Goal: Task Accomplishment & Management: Manage account settings

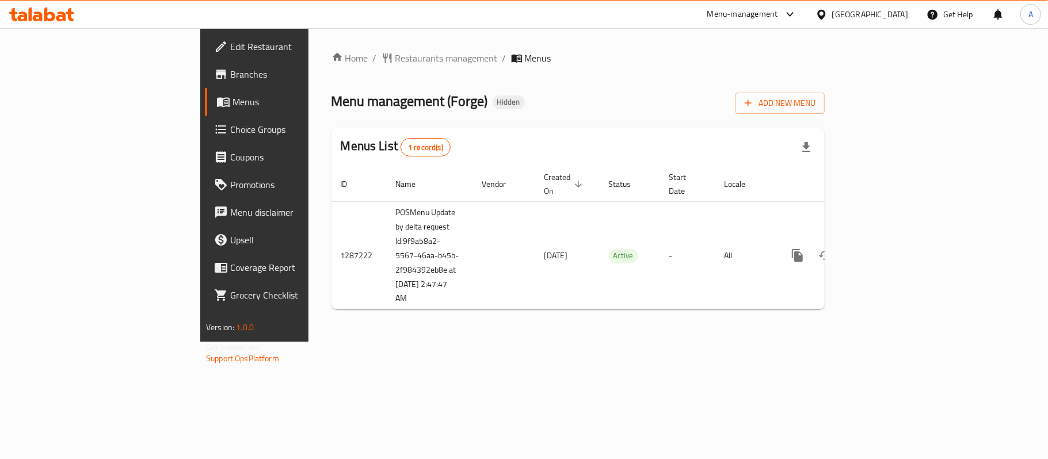
click at [230, 130] on span "Choice Groups" at bounding box center [298, 130] width 136 height 14
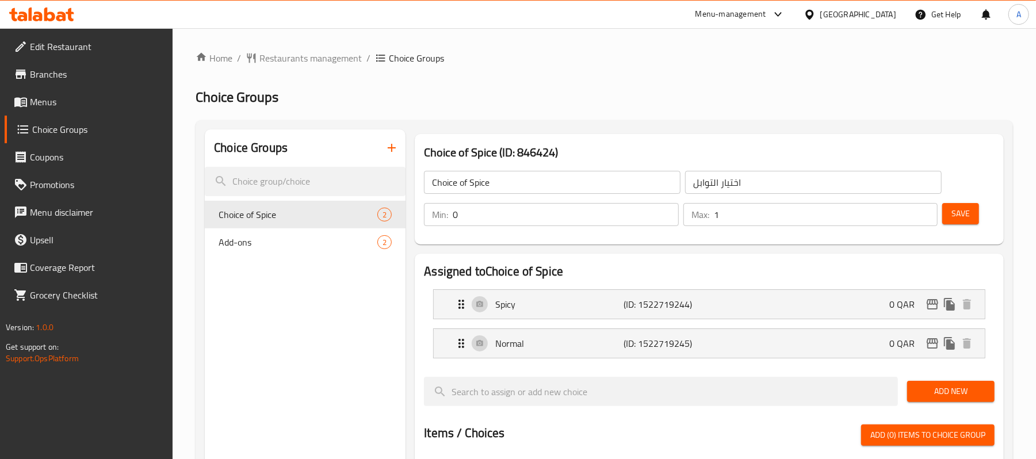
click at [49, 104] on span "Menus" at bounding box center [97, 102] width 134 height 14
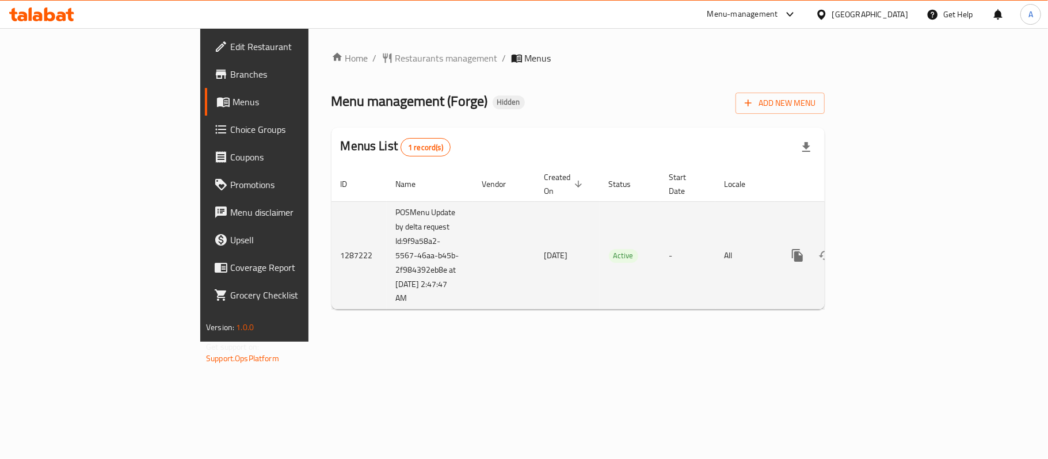
click at [894, 251] on link "enhanced table" at bounding box center [880, 256] width 28 height 28
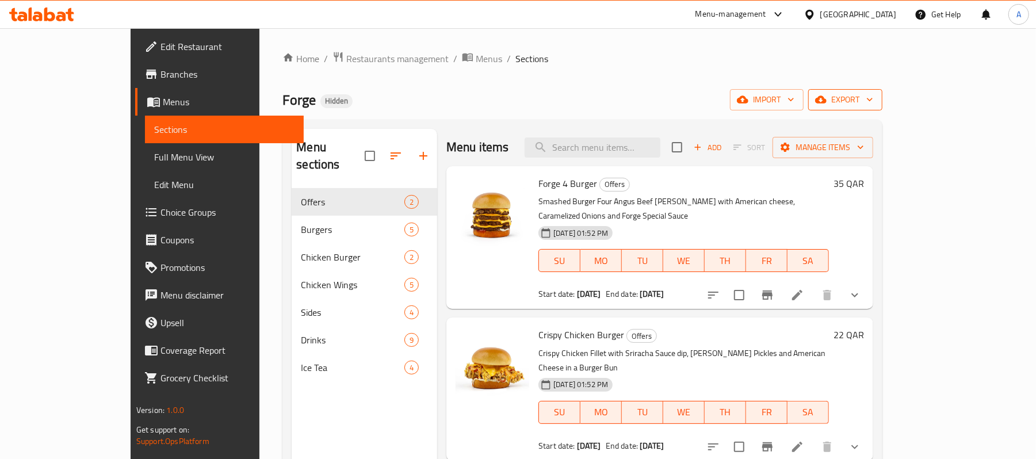
click at [873, 106] on span "export" at bounding box center [846, 100] width 56 height 14
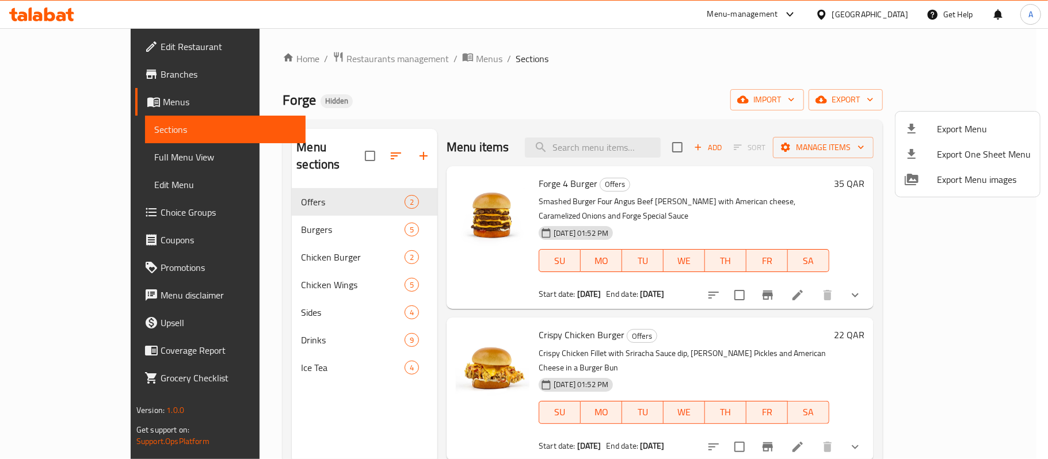
click at [990, 281] on div at bounding box center [524, 229] width 1048 height 459
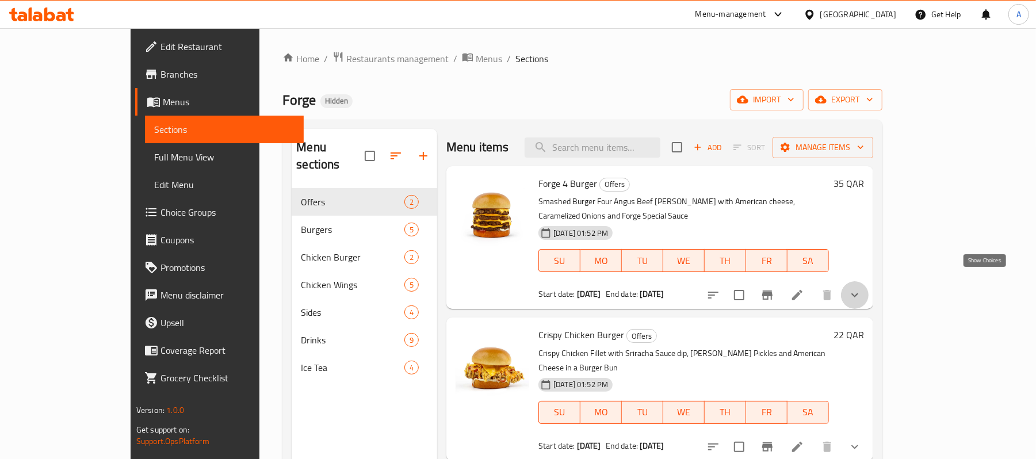
click at [862, 288] on icon "show more" at bounding box center [855, 295] width 14 height 14
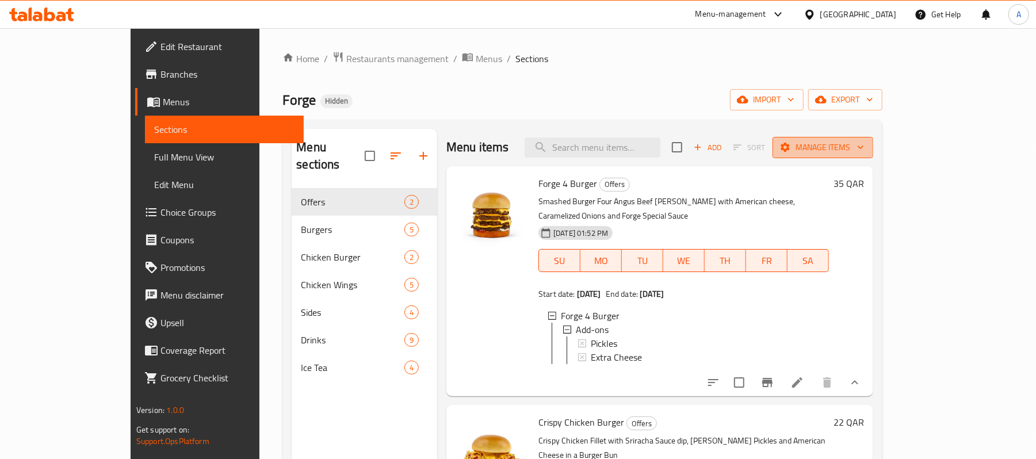
click at [864, 147] on span "Manage items" at bounding box center [823, 147] width 82 height 14
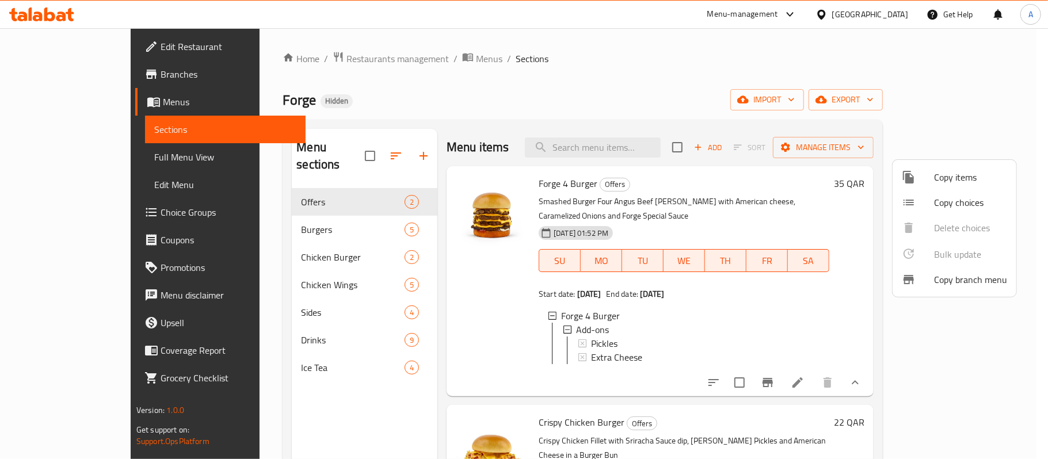
click at [983, 105] on div at bounding box center [524, 229] width 1048 height 459
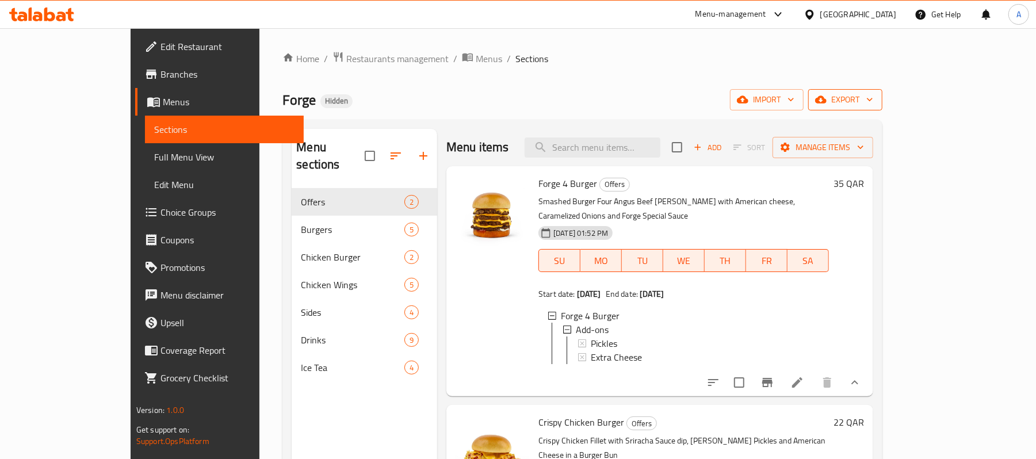
click at [873, 104] on span "export" at bounding box center [846, 100] width 56 height 14
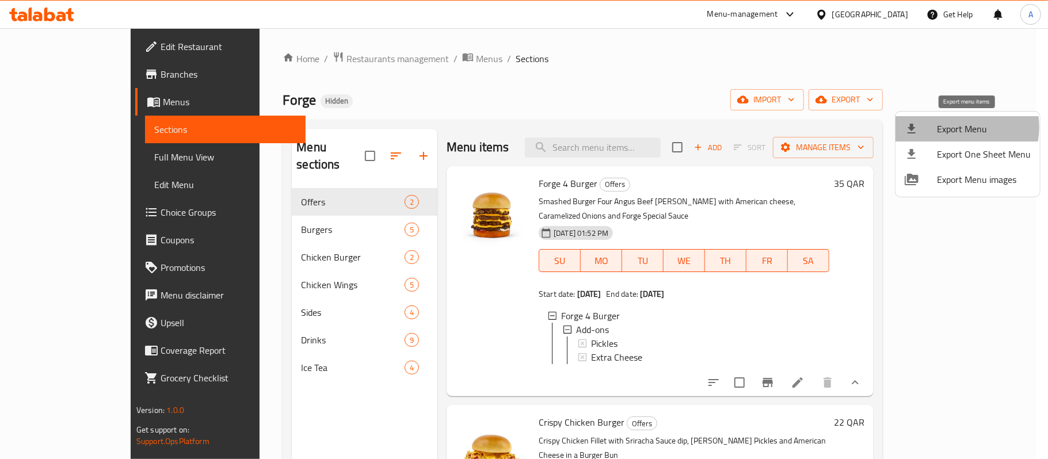
click at [955, 127] on span "Export Menu" at bounding box center [984, 129] width 94 height 14
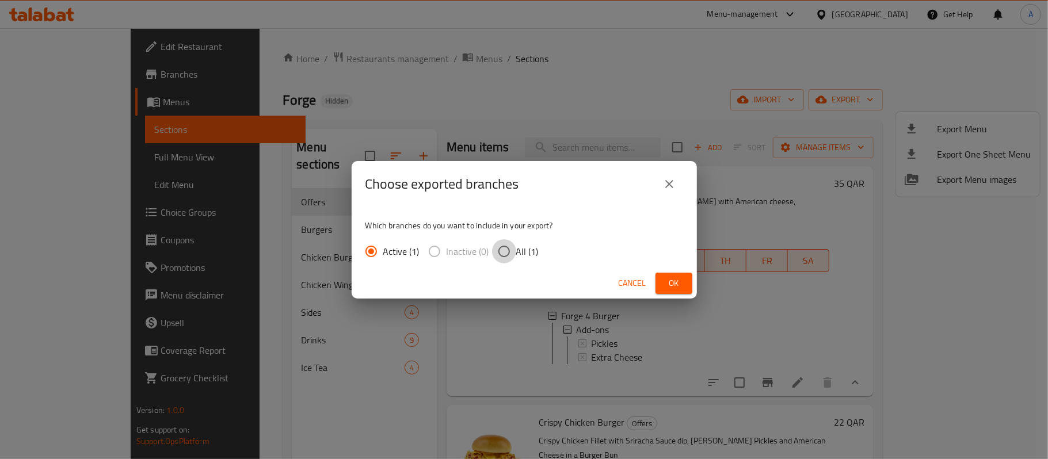
click at [504, 249] on input "All (1)" at bounding box center [504, 251] width 24 height 24
radio input "true"
click at [677, 292] on button "Ok" at bounding box center [673, 283] width 37 height 21
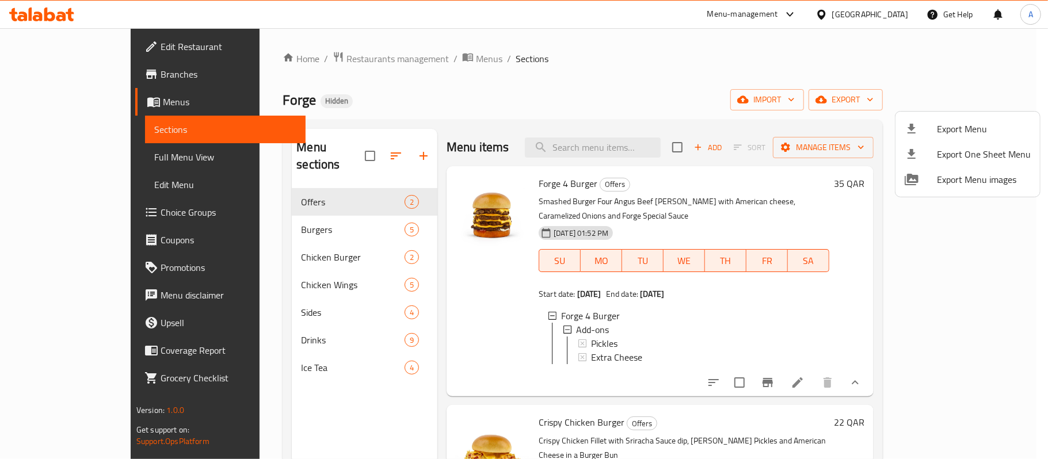
click at [78, 208] on div at bounding box center [524, 229] width 1048 height 459
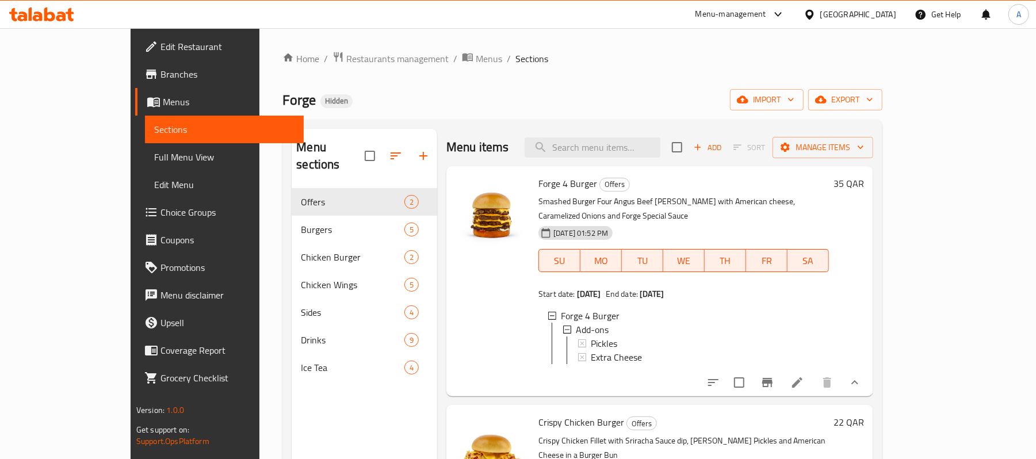
drag, startPoint x: 78, startPoint y: 208, endPoint x: 31, endPoint y: 205, distance: 47.3
click at [161, 208] on span "Choice Groups" at bounding box center [228, 212] width 134 height 14
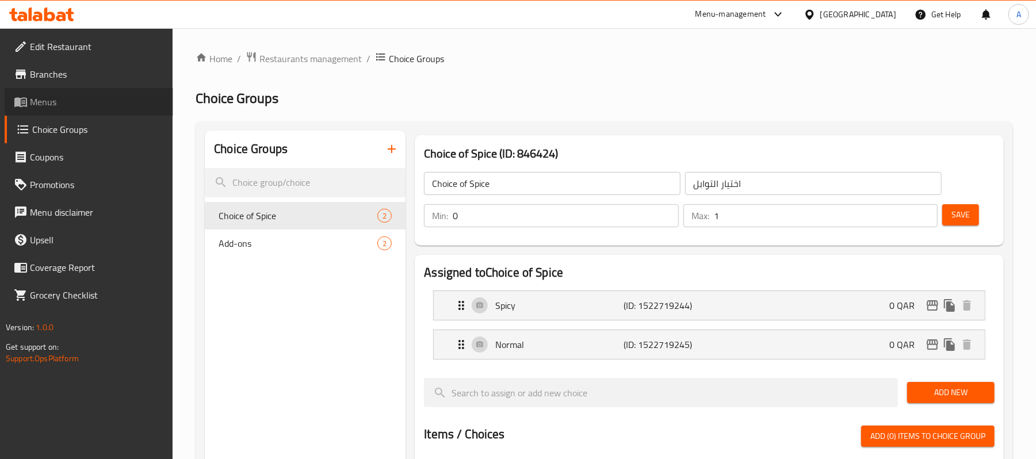
click at [82, 104] on span "Menus" at bounding box center [97, 102] width 134 height 14
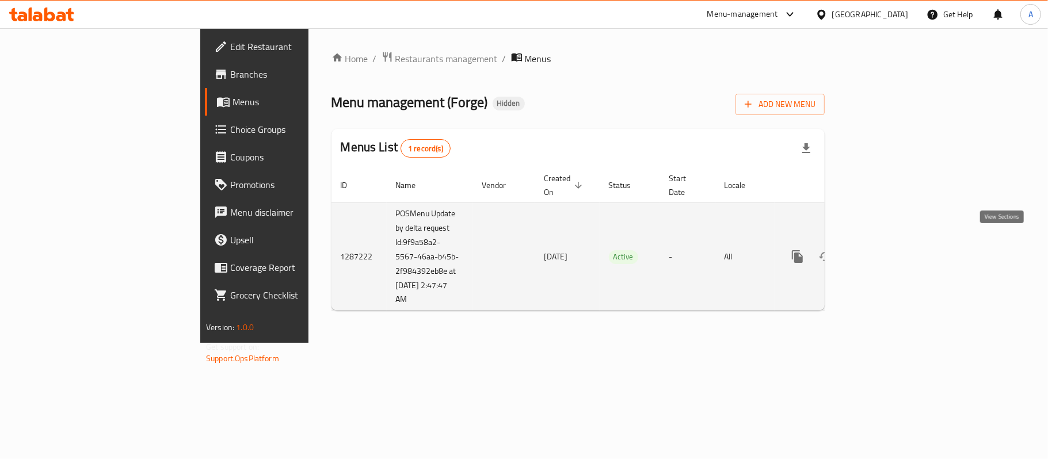
click at [887, 250] on icon "enhanced table" at bounding box center [880, 257] width 14 height 14
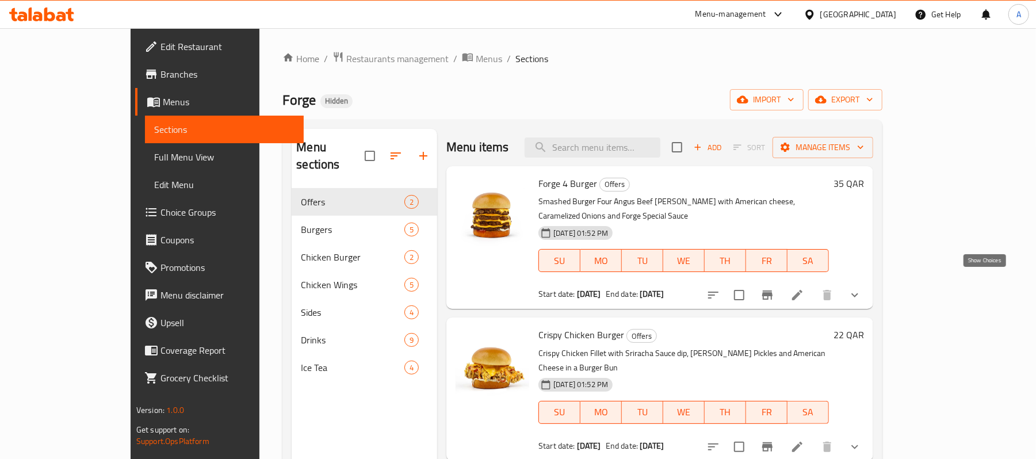
click at [862, 288] on icon "show more" at bounding box center [855, 295] width 14 height 14
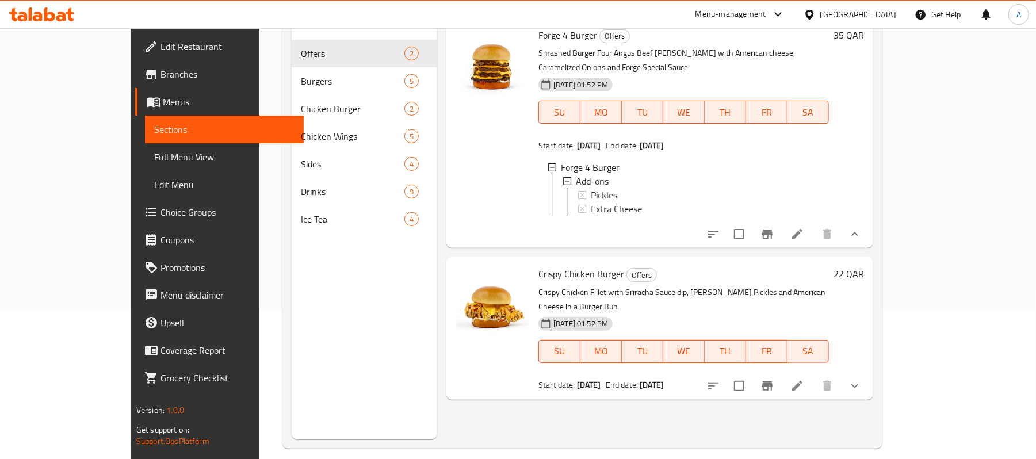
scroll to position [153, 0]
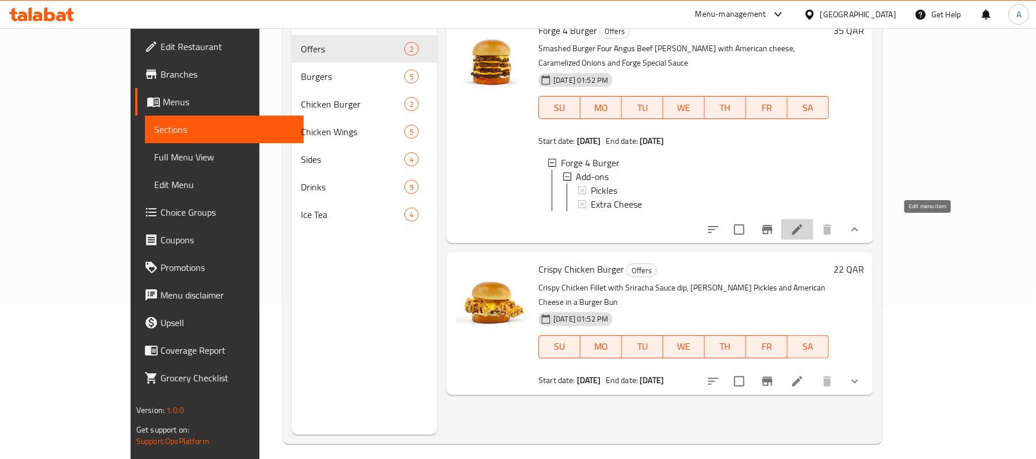
click at [803, 224] on icon at bounding box center [797, 229] width 10 height 10
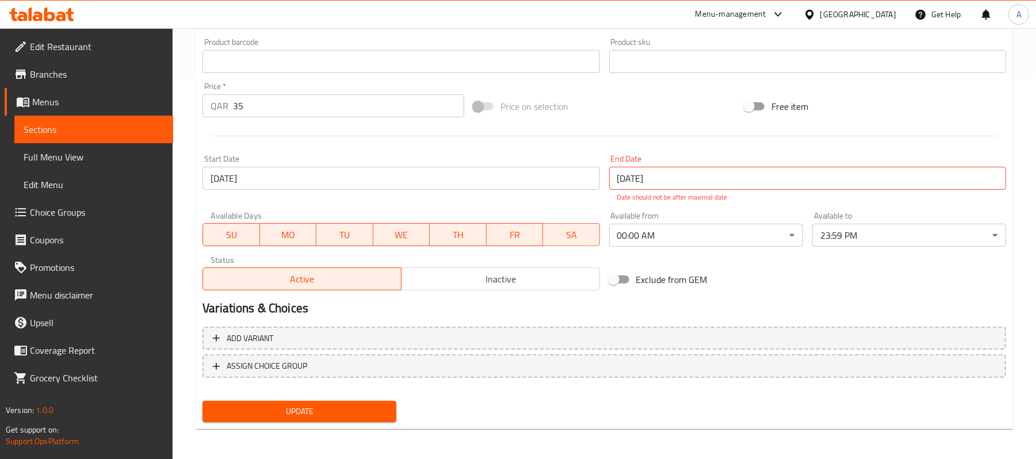
scroll to position [382, 0]
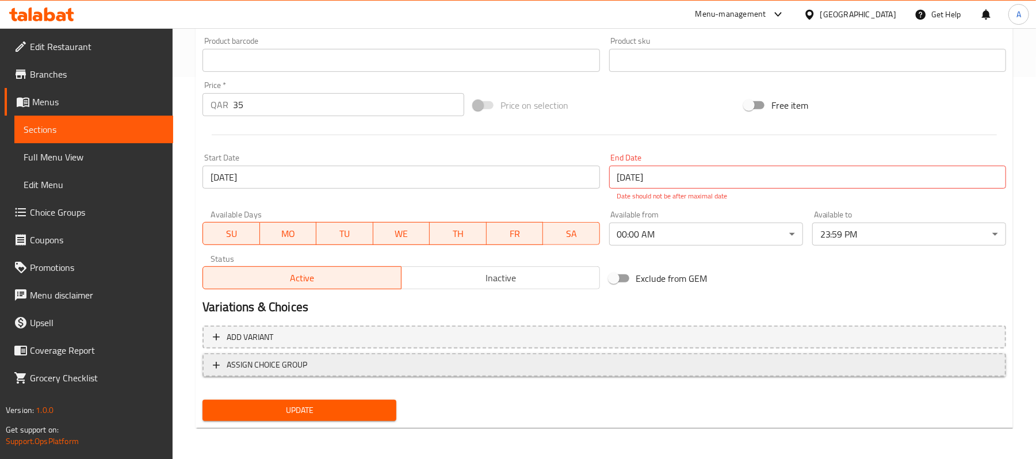
click at [327, 369] on span "ASSIGN CHOICE GROUP" at bounding box center [604, 365] width 783 height 14
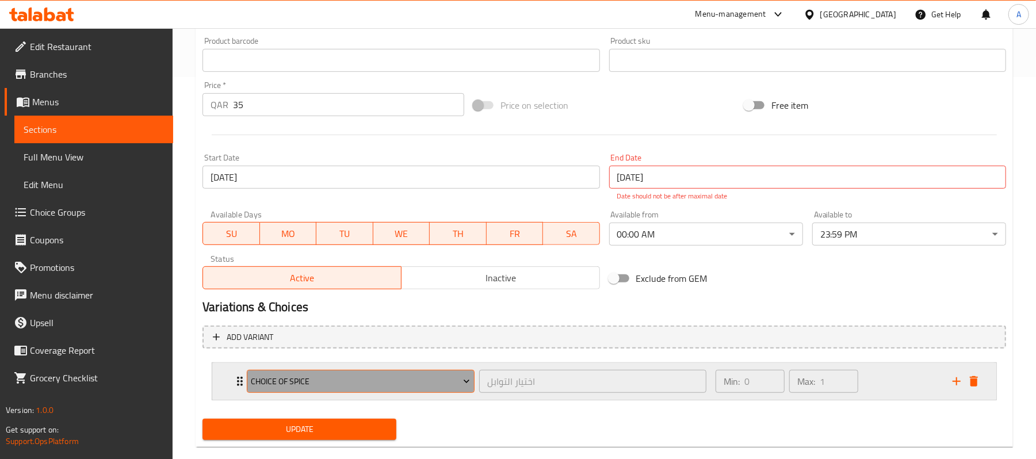
click at [394, 372] on button "Choice of Spice" at bounding box center [361, 381] width 228 height 23
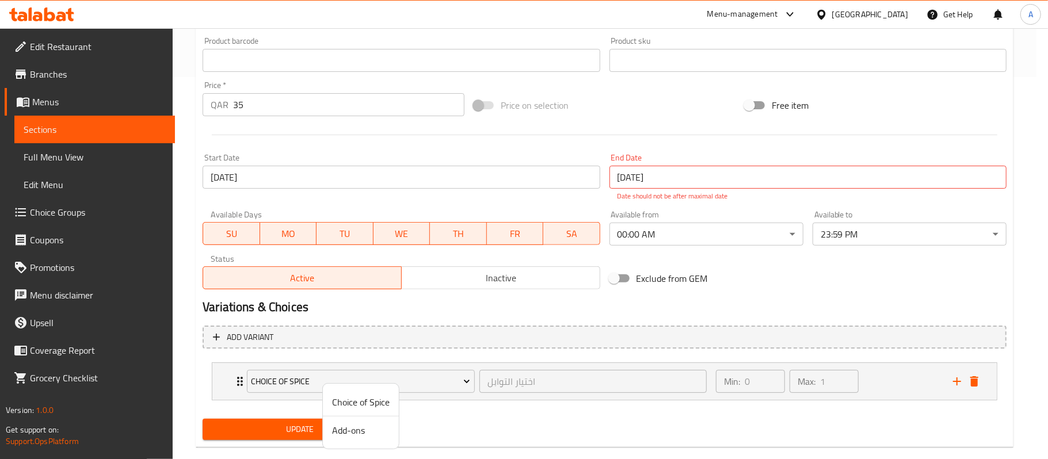
click at [360, 405] on span "Choice of Spice" at bounding box center [361, 402] width 58 height 14
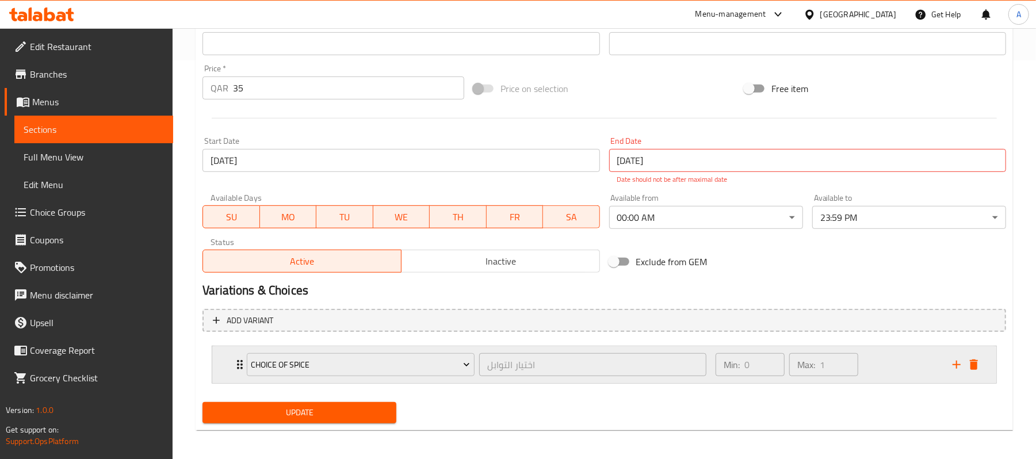
scroll to position [403, 0]
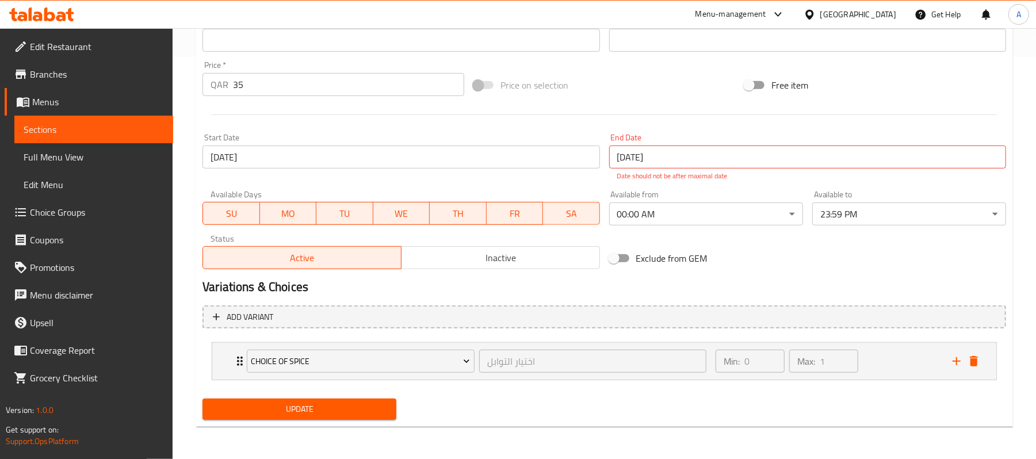
drag, startPoint x: 609, startPoint y: 406, endPoint x: 636, endPoint y: 406, distance: 27.6
click at [620, 408] on div "Update" at bounding box center [604, 409] width 813 height 30
click at [636, 406] on div "Update" at bounding box center [604, 409] width 813 height 30
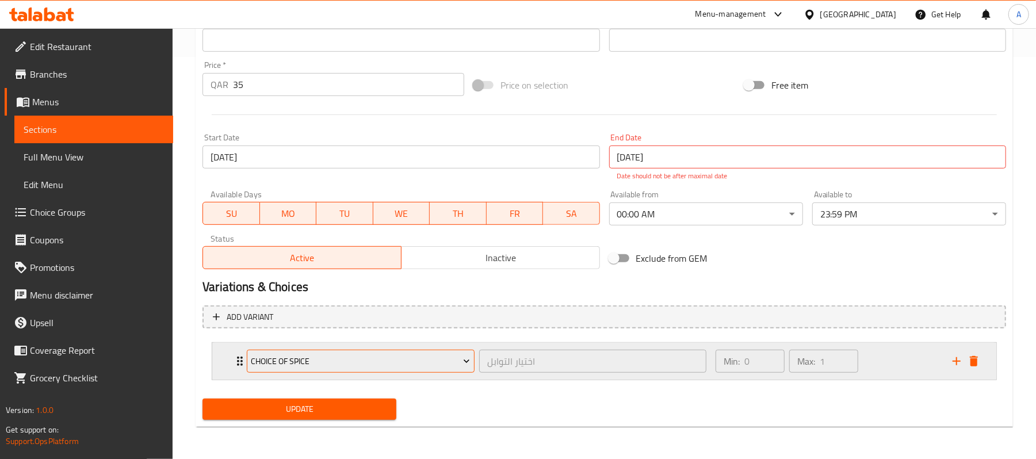
click at [380, 360] on span "Choice of Spice" at bounding box center [360, 361] width 219 height 14
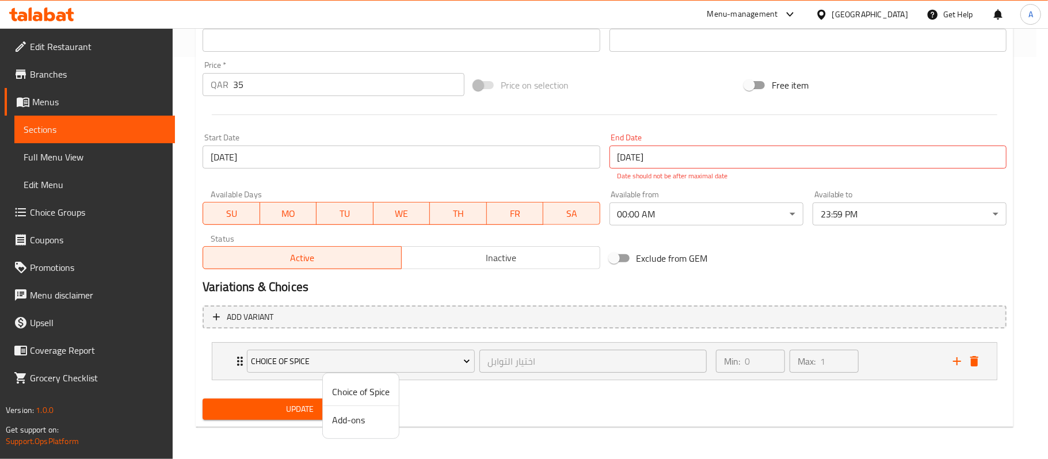
click at [351, 422] on span "Add-ons" at bounding box center [361, 420] width 58 height 14
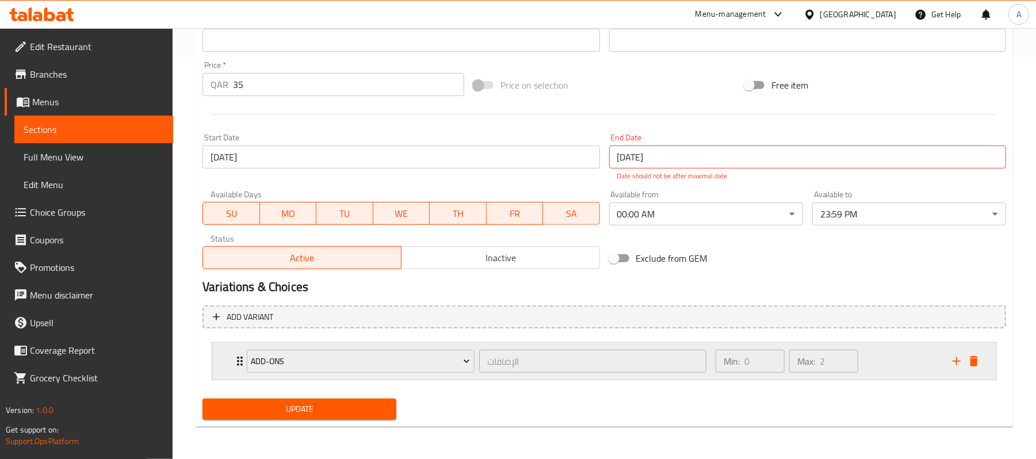
drag, startPoint x: 474, startPoint y: 381, endPoint x: 491, endPoint y: 370, distance: 19.6
click at [475, 381] on li "Add-ons الإضافات ​ Min: 0 ​ Max: 2 ​ Pickles (ID: 1435366668) 2 QAR Name (En) P…" at bounding box center [605, 361] width 804 height 47
click at [861, 379] on div "Min: 0 ​ Max: 2 ​" at bounding box center [827, 361] width 237 height 37
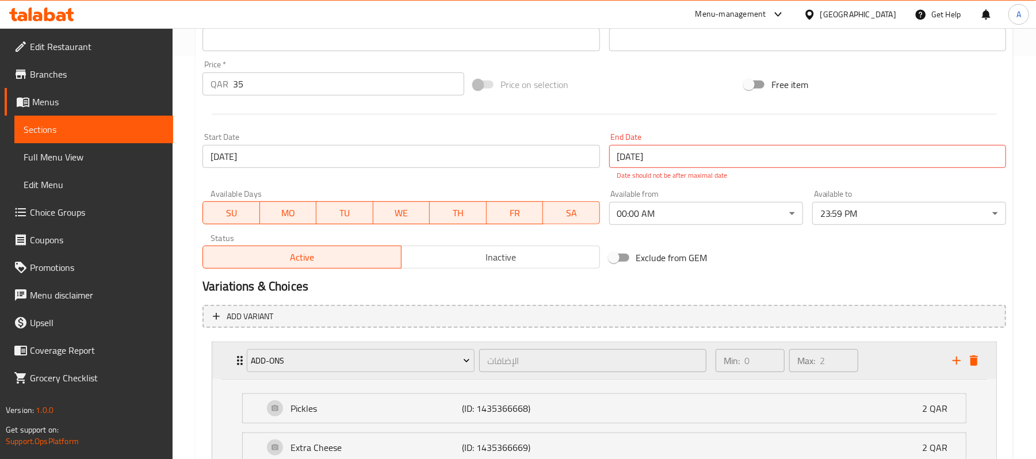
click at [875, 366] on div "Min: 0 ​ Max: 2 ​" at bounding box center [827, 360] width 237 height 37
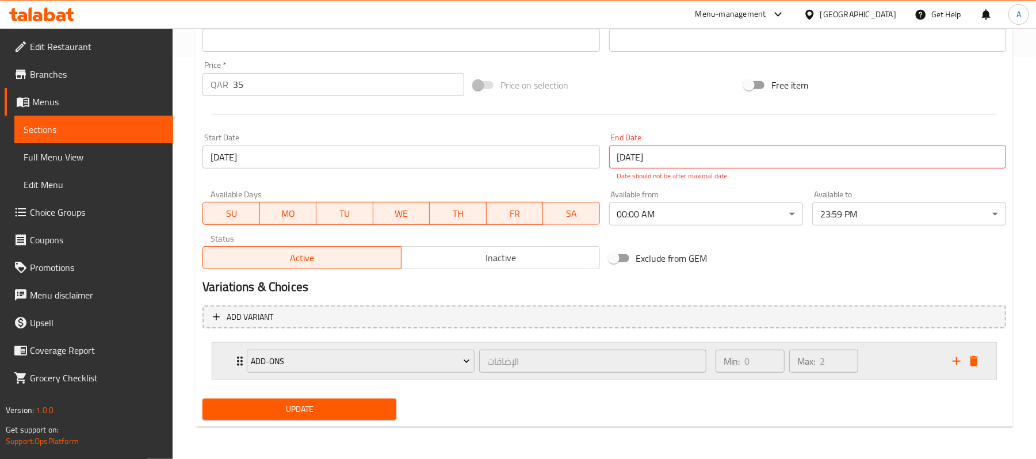
click at [875, 366] on div "Min: 0 ​ Max: 2 ​" at bounding box center [827, 361] width 237 height 37
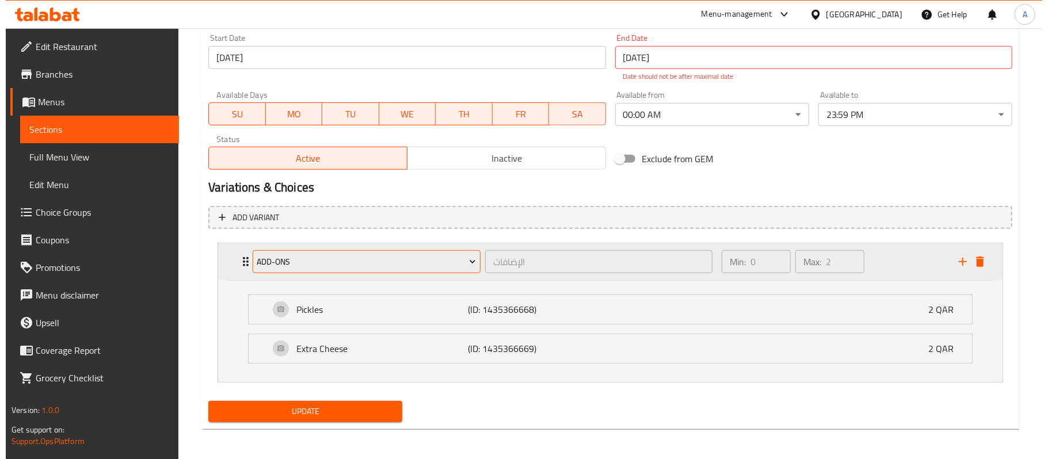
scroll to position [505, 0]
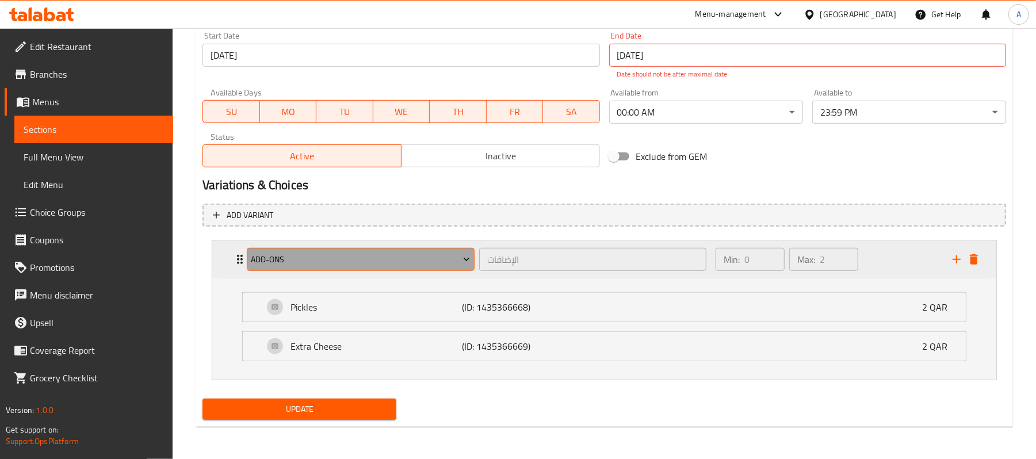
click at [445, 254] on span "Add-ons" at bounding box center [360, 260] width 219 height 14
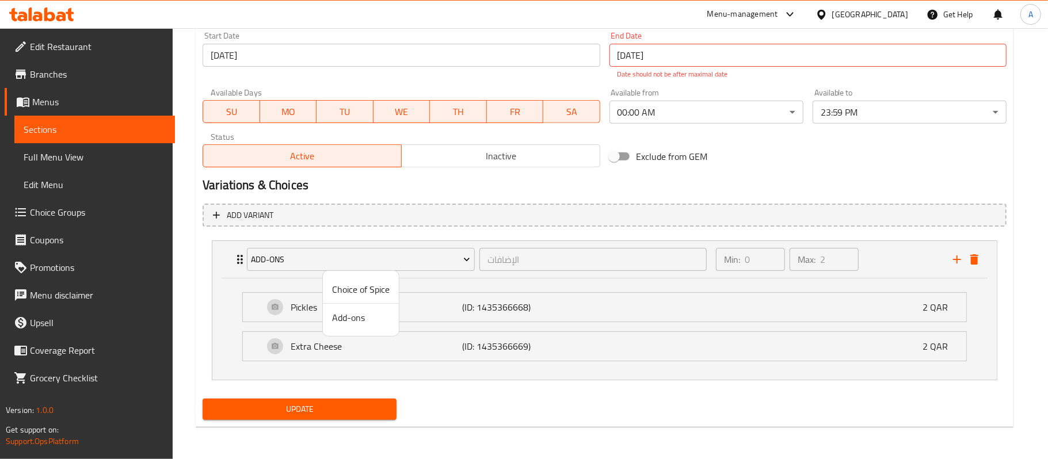
click at [357, 292] on span "Choice of Spice" at bounding box center [361, 289] width 58 height 14
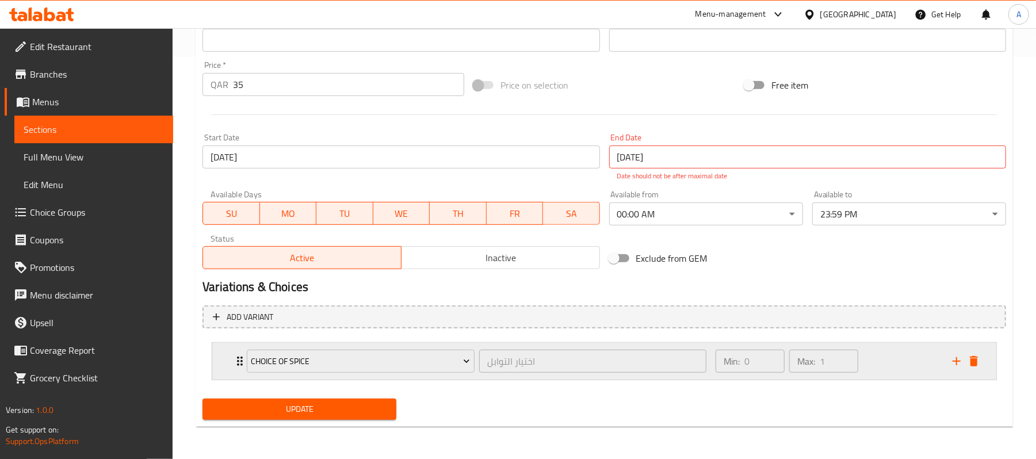
click at [903, 347] on div "Min: 0 ​ Max: 1 ​" at bounding box center [827, 361] width 237 height 37
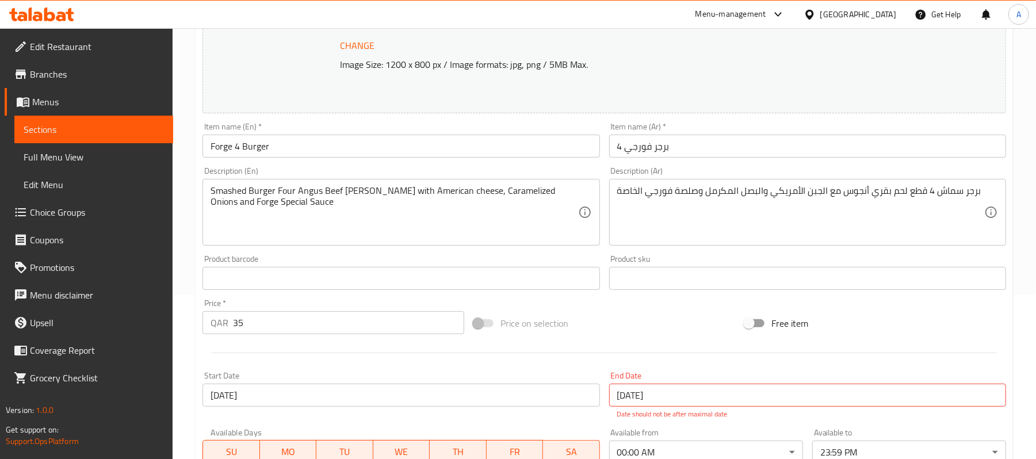
scroll to position [0, 0]
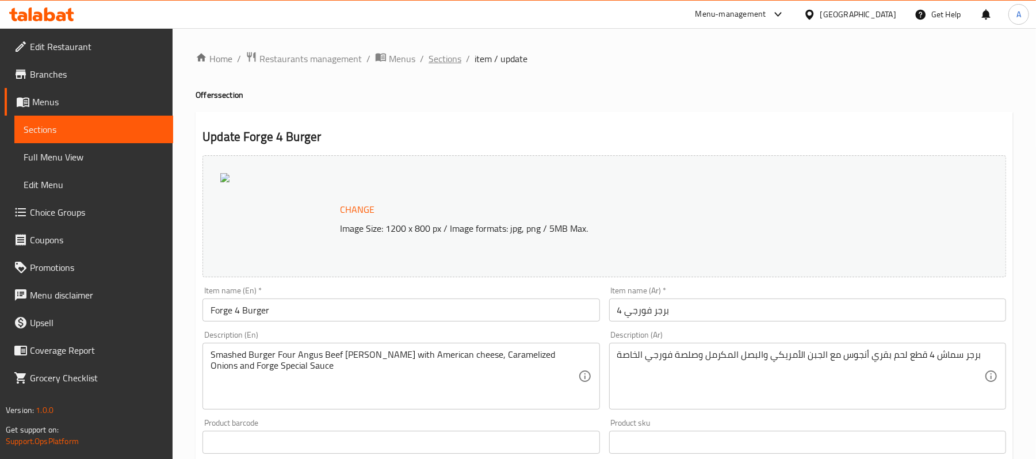
click at [448, 52] on span "Sections" at bounding box center [445, 59] width 33 height 14
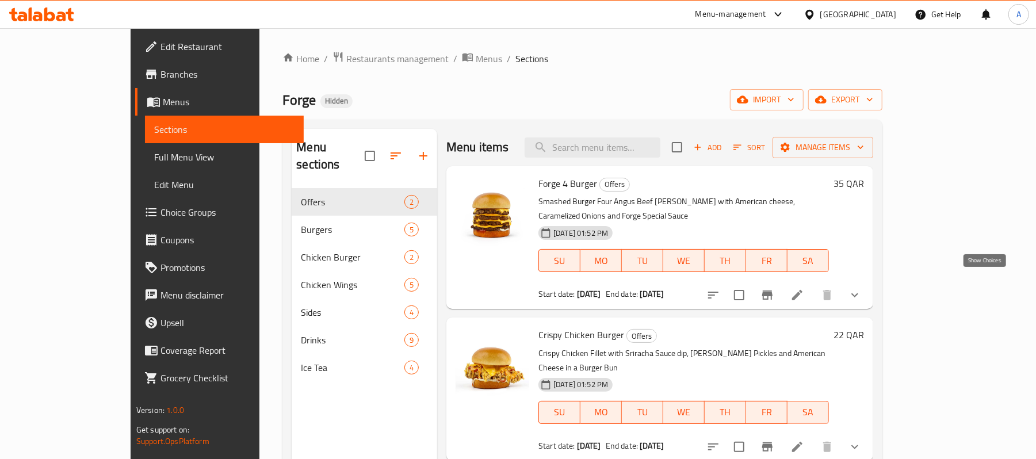
click at [862, 288] on icon "show more" at bounding box center [855, 295] width 14 height 14
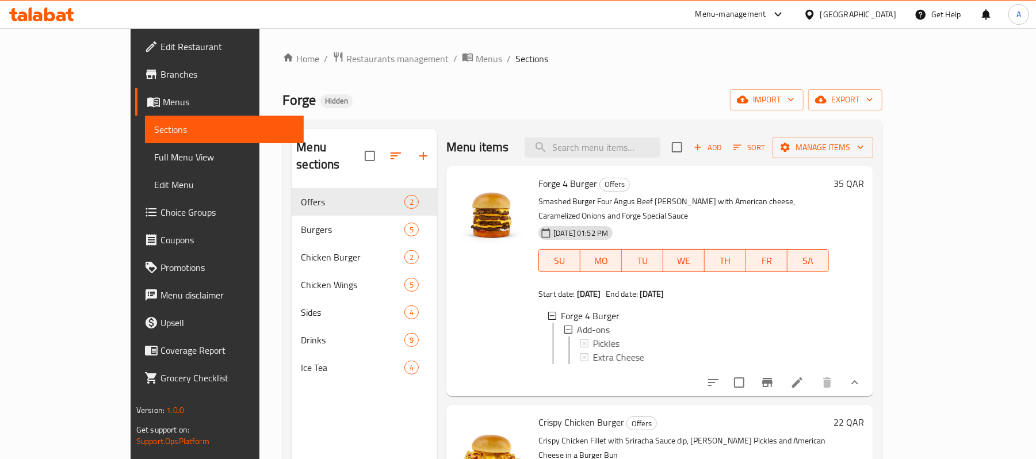
scroll to position [1, 0]
click at [804, 379] on icon at bounding box center [797, 383] width 14 height 14
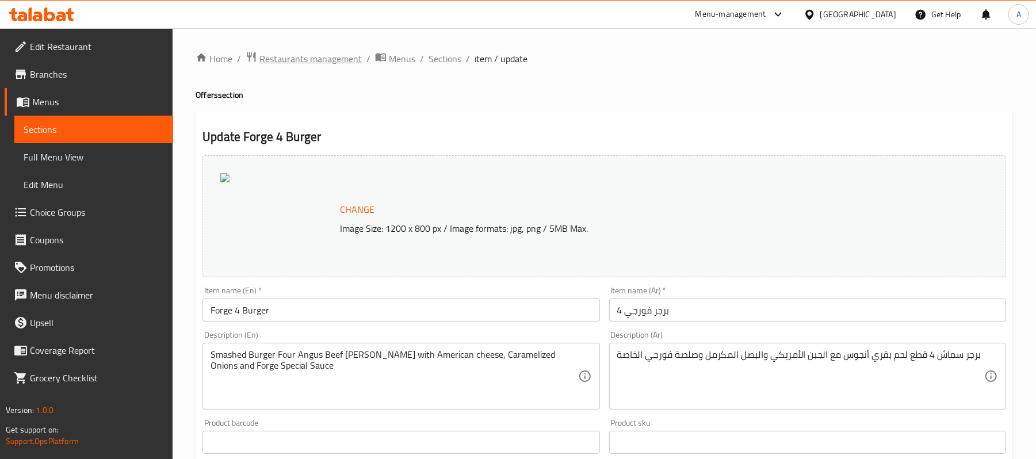
click at [345, 54] on span "Restaurants management" at bounding box center [310, 59] width 102 height 14
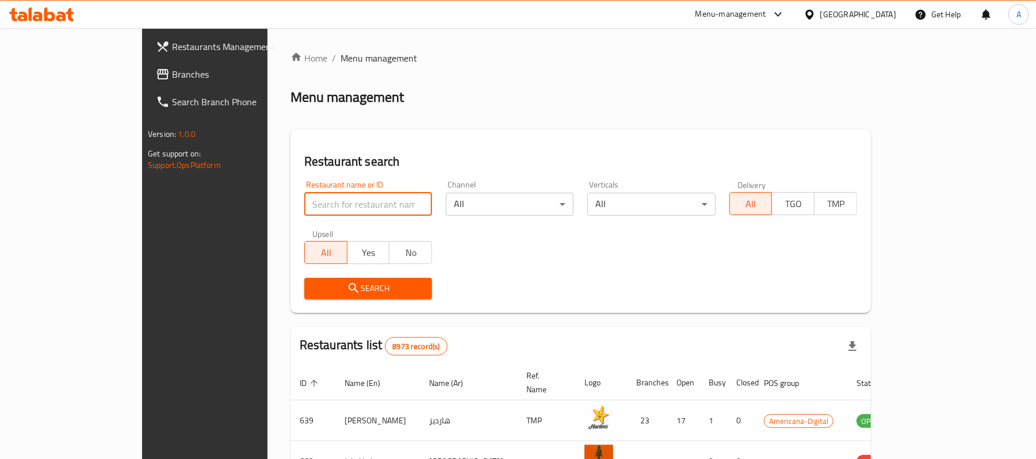
click at [304, 203] on input "search" at bounding box center [368, 204] width 128 height 23
paste input "696713"
type input "696713"
click button "Search" at bounding box center [368, 288] width 128 height 21
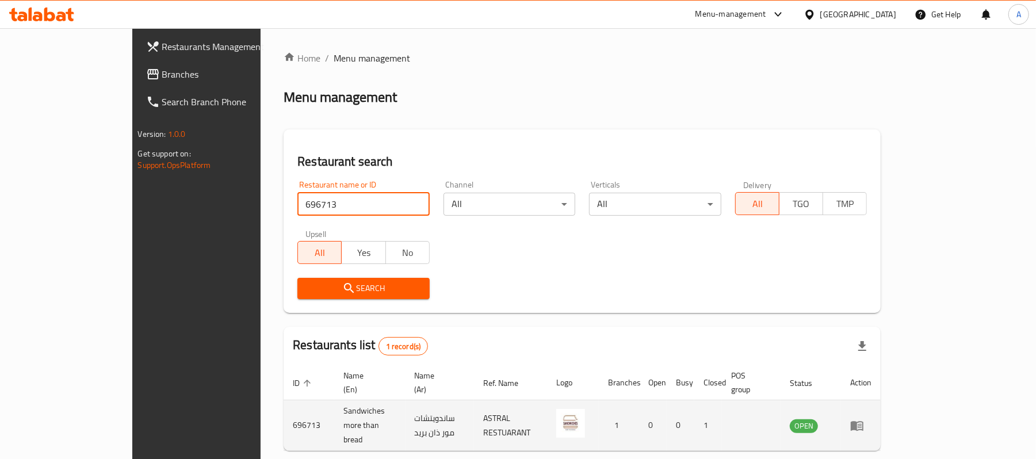
click at [881, 417] on td "enhanced table" at bounding box center [861, 425] width 40 height 51
click at [864, 419] on icon "enhanced table" at bounding box center [857, 426] width 14 height 14
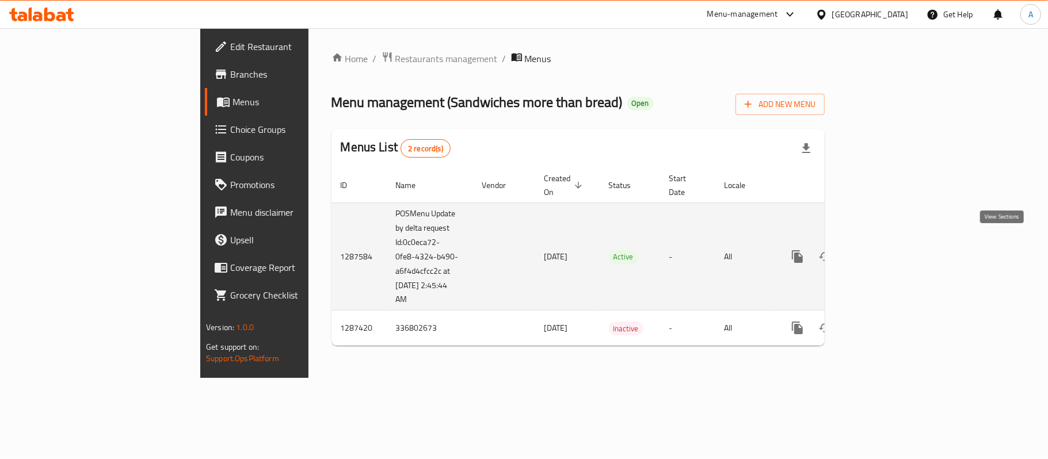
click at [887, 250] on icon "enhanced table" at bounding box center [880, 257] width 14 height 14
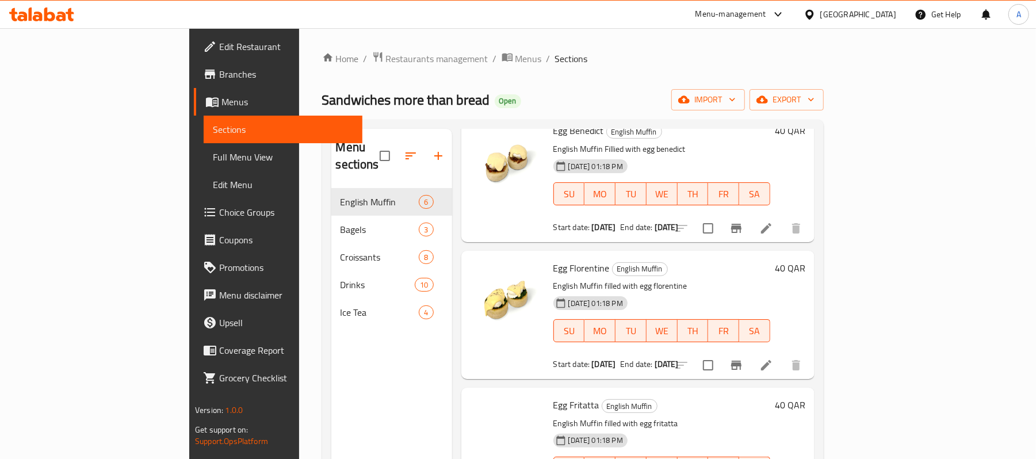
scroll to position [230, 0]
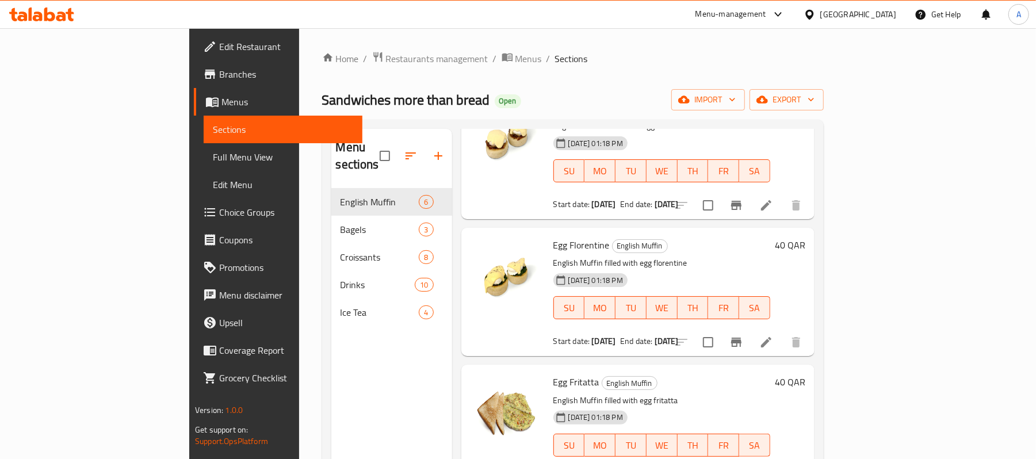
click at [219, 212] on span "Choice Groups" at bounding box center [286, 212] width 134 height 14
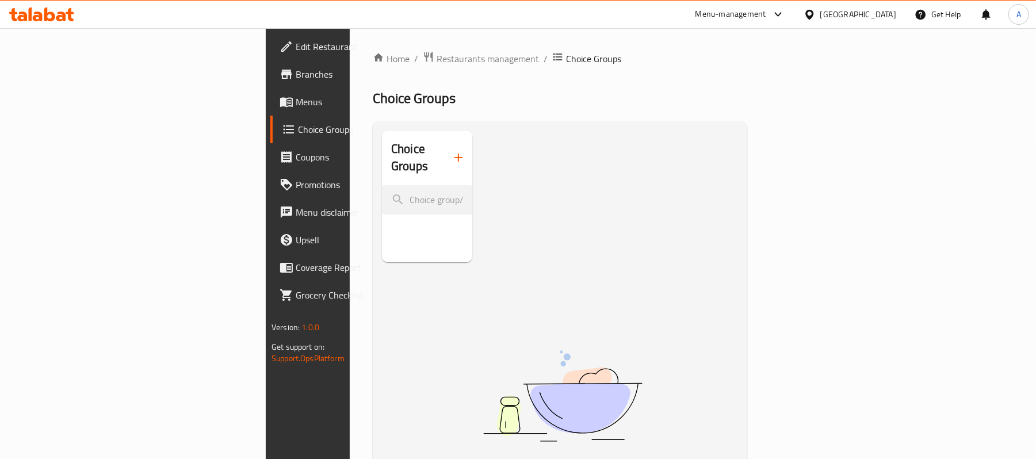
click at [296, 100] on span "Menus" at bounding box center [363, 102] width 134 height 14
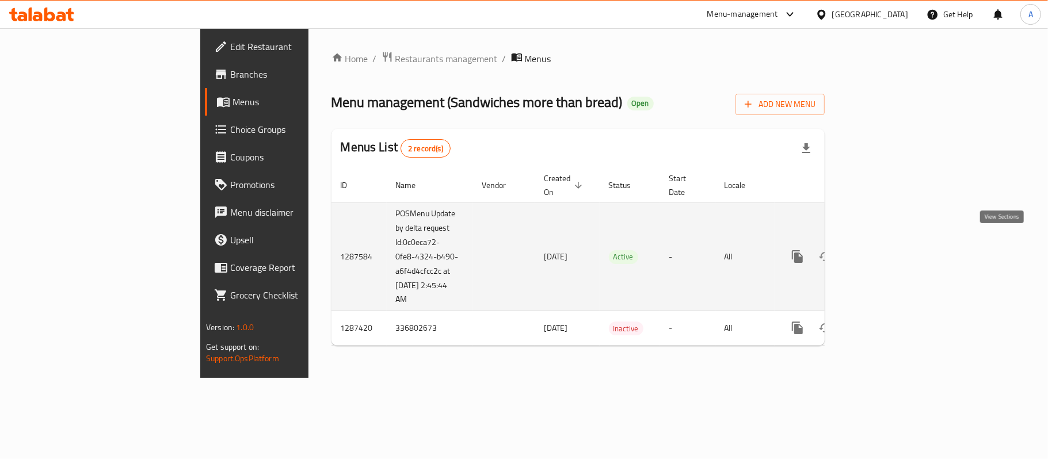
click at [887, 251] on icon "enhanced table" at bounding box center [880, 257] width 14 height 14
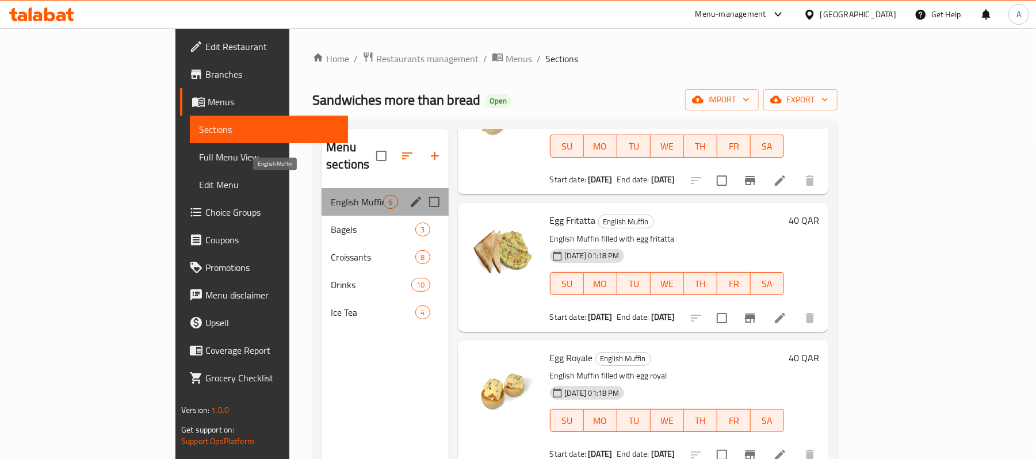
click at [331, 195] on span "English Muffin" at bounding box center [357, 202] width 52 height 14
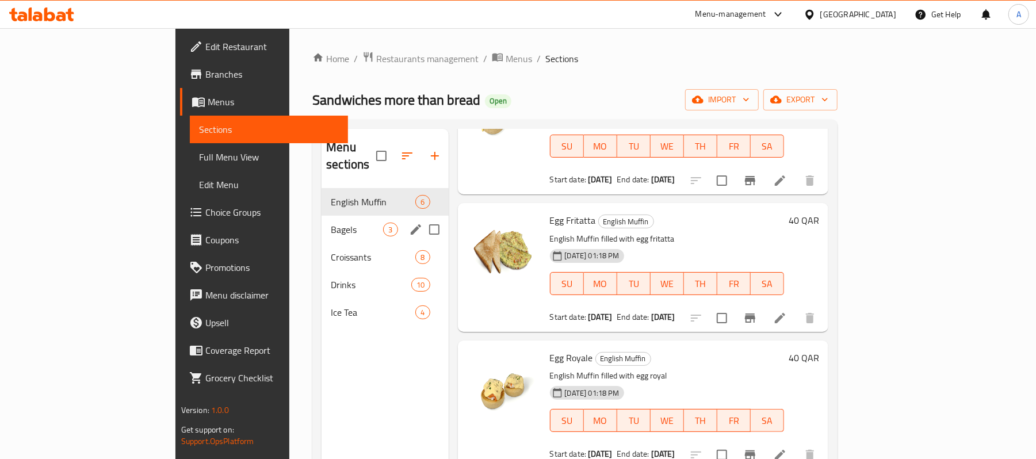
click at [331, 223] on span "Bagels" at bounding box center [357, 230] width 52 height 14
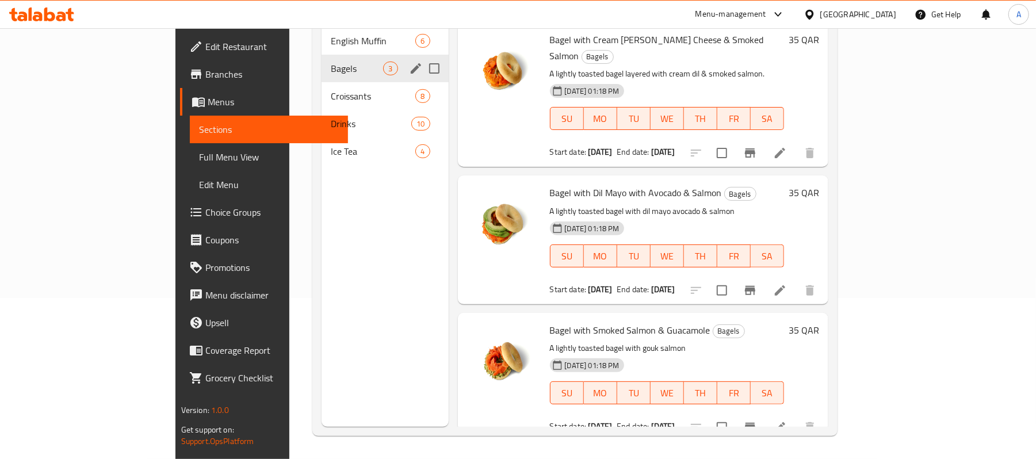
scroll to position [8, 0]
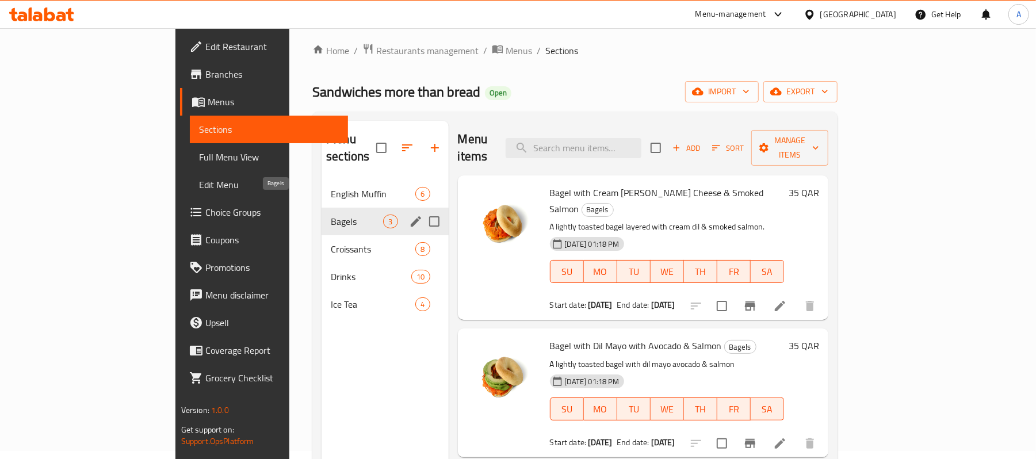
click at [331, 215] on span "Bagels" at bounding box center [357, 222] width 52 height 14
click at [331, 242] on span "Croissants" at bounding box center [357, 249] width 52 height 14
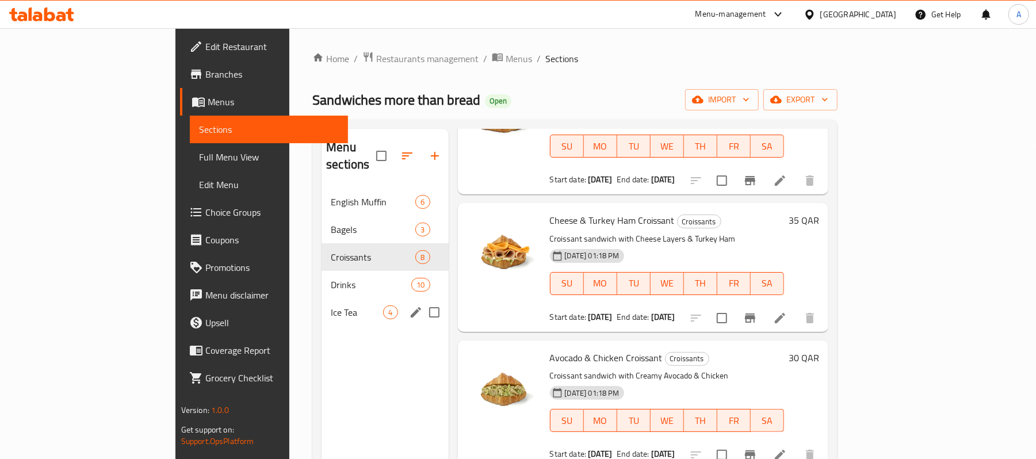
click at [322, 281] on div "Drinks 10" at bounding box center [385, 285] width 127 height 28
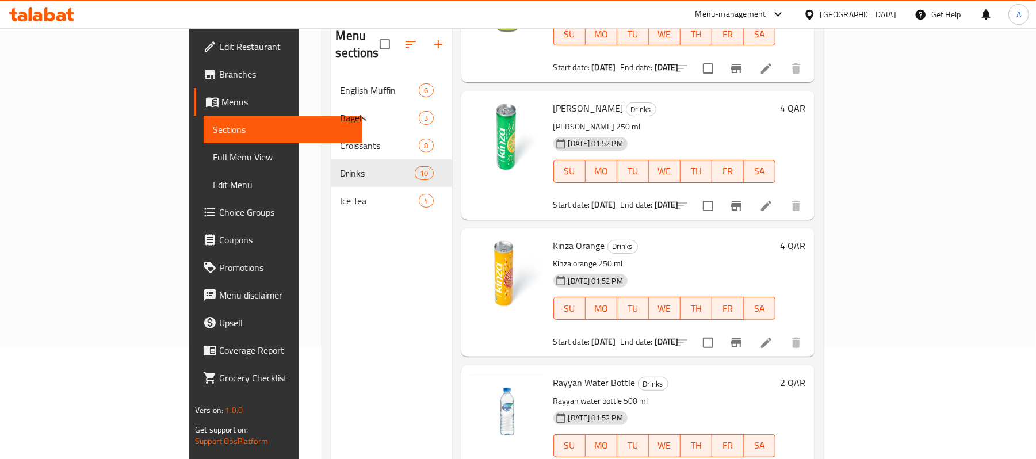
scroll to position [85, 0]
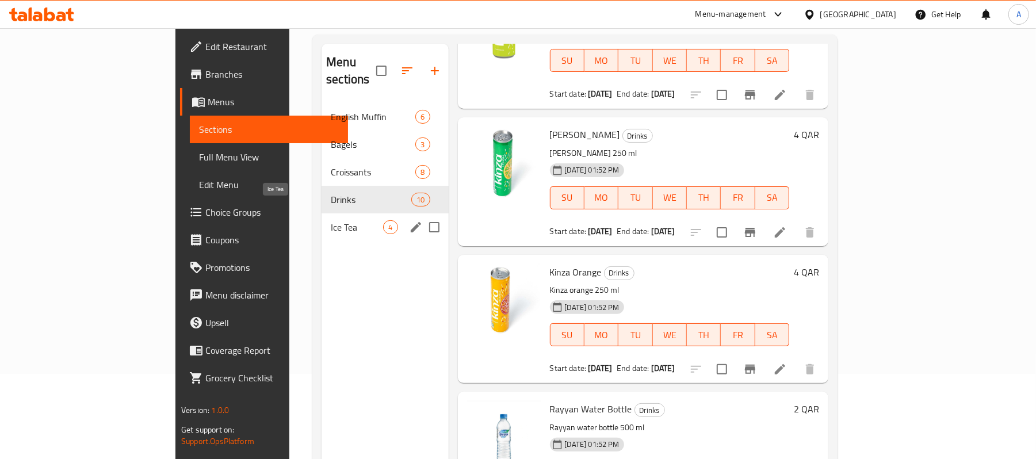
click at [331, 220] on span "Ice Tea" at bounding box center [357, 227] width 52 height 14
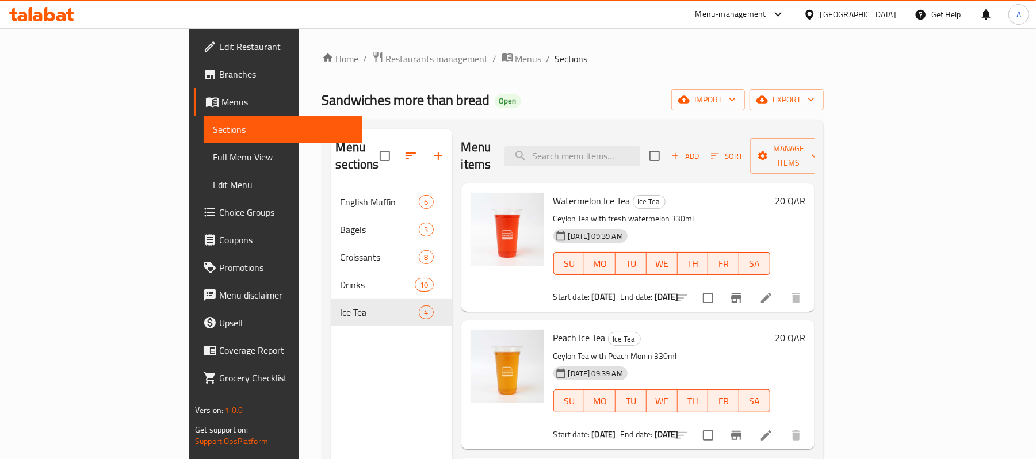
click at [219, 215] on span "Choice Groups" at bounding box center [286, 212] width 134 height 14
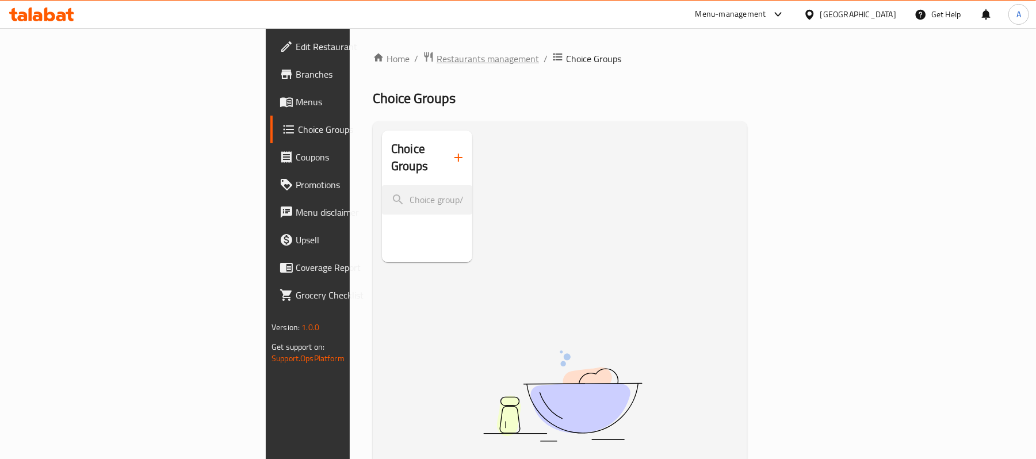
click at [437, 60] on span "Restaurants management" at bounding box center [488, 59] width 102 height 14
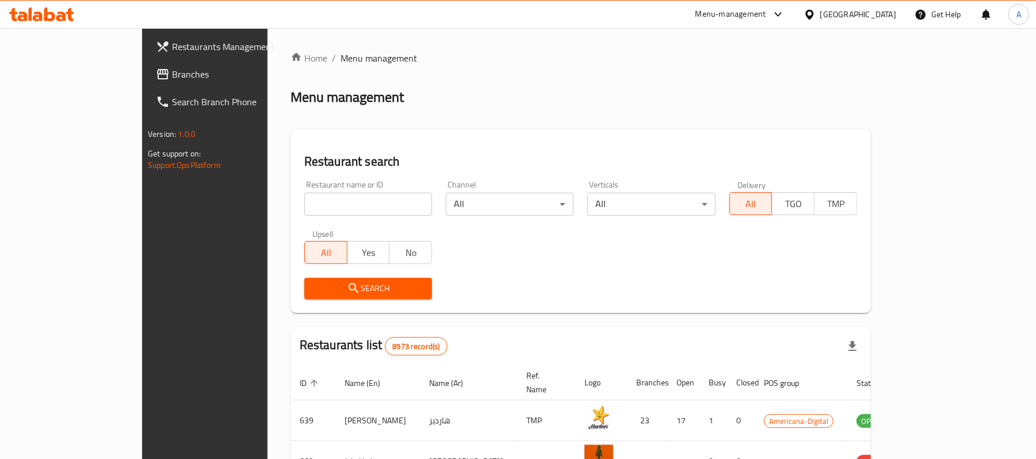
click at [337, 196] on input "search" at bounding box center [368, 204] width 128 height 23
paste input "697041"
type input "697041"
click button "Search" at bounding box center [368, 288] width 128 height 21
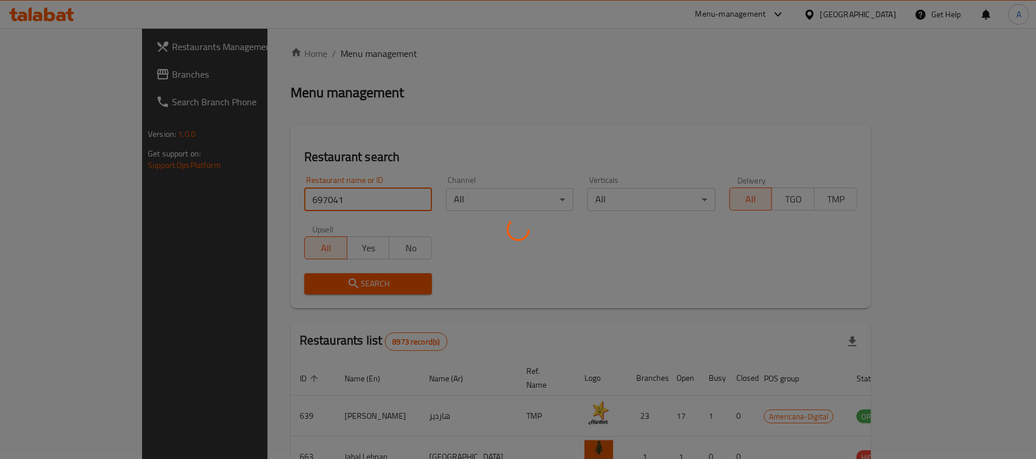
scroll to position [32, 0]
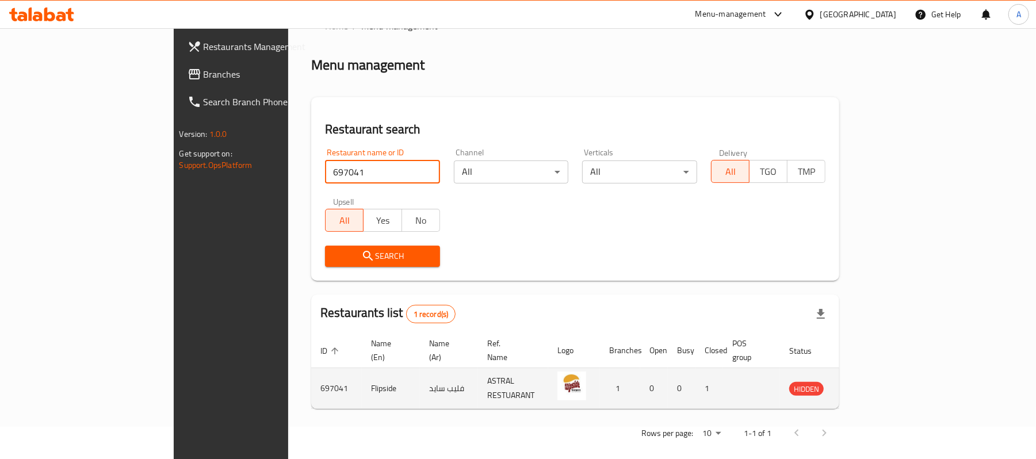
click at [861, 387] on icon "enhanced table" at bounding box center [859, 389] width 4 height 5
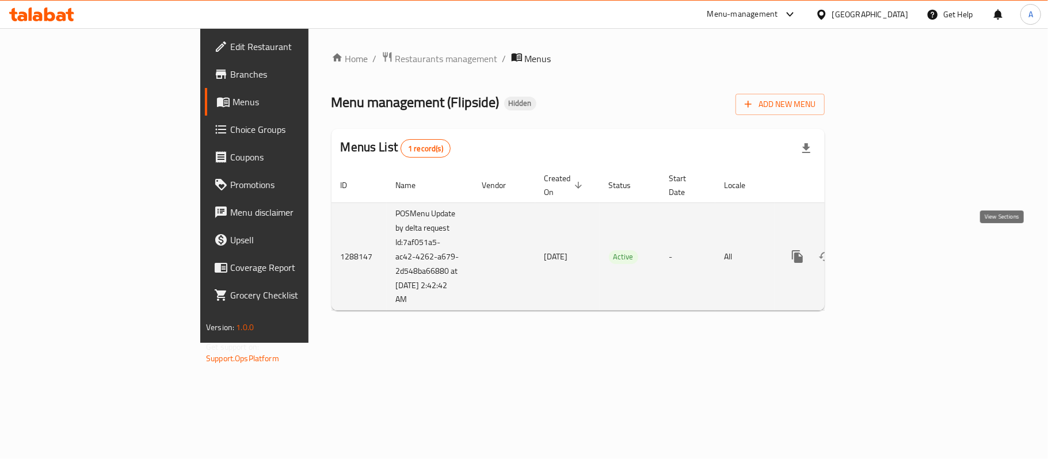
click at [887, 250] on icon "enhanced table" at bounding box center [880, 257] width 14 height 14
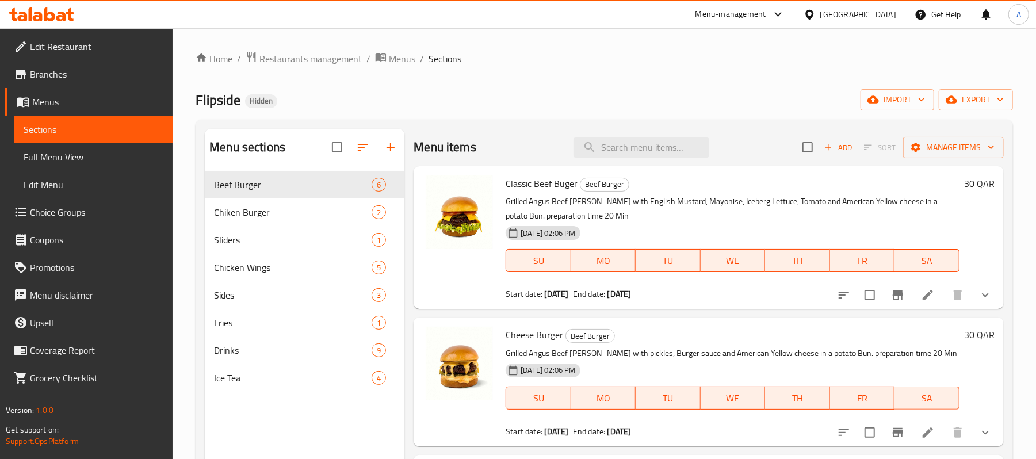
click at [982, 295] on icon "show more" at bounding box center [985, 295] width 7 height 4
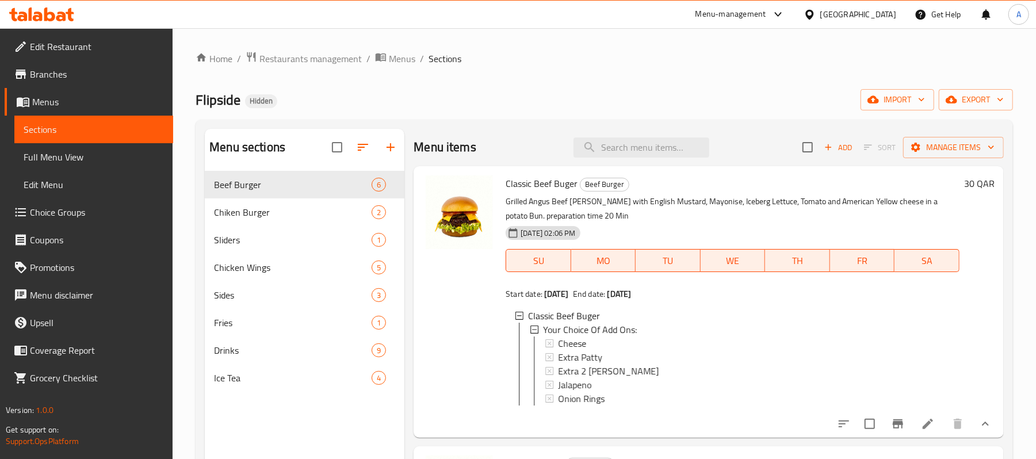
scroll to position [1, 0]
click at [74, 205] on span "Choice Groups" at bounding box center [97, 212] width 134 height 14
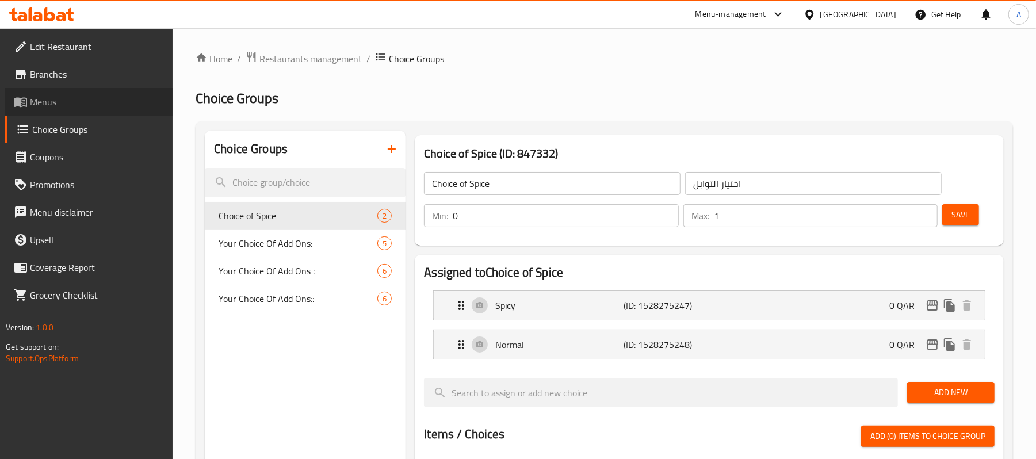
click at [72, 97] on span "Menus" at bounding box center [97, 102] width 134 height 14
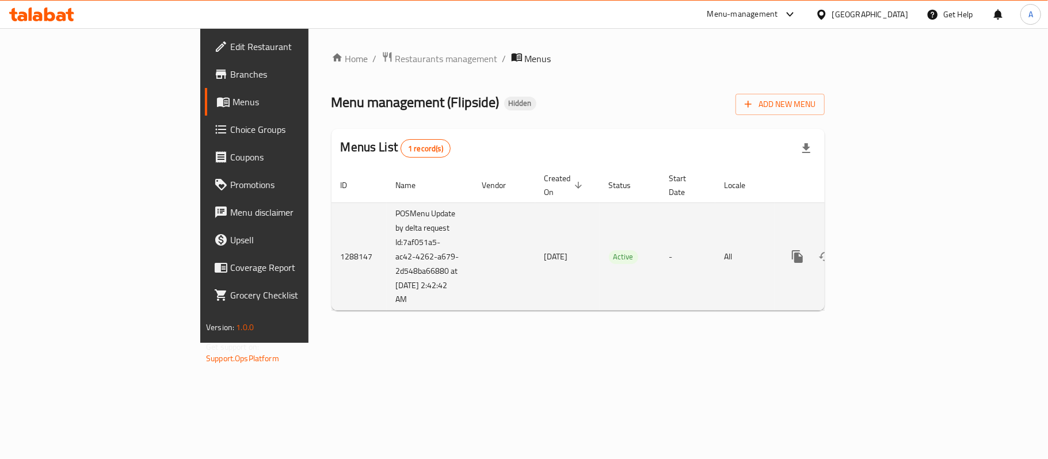
click at [887, 250] on icon "enhanced table" at bounding box center [880, 257] width 14 height 14
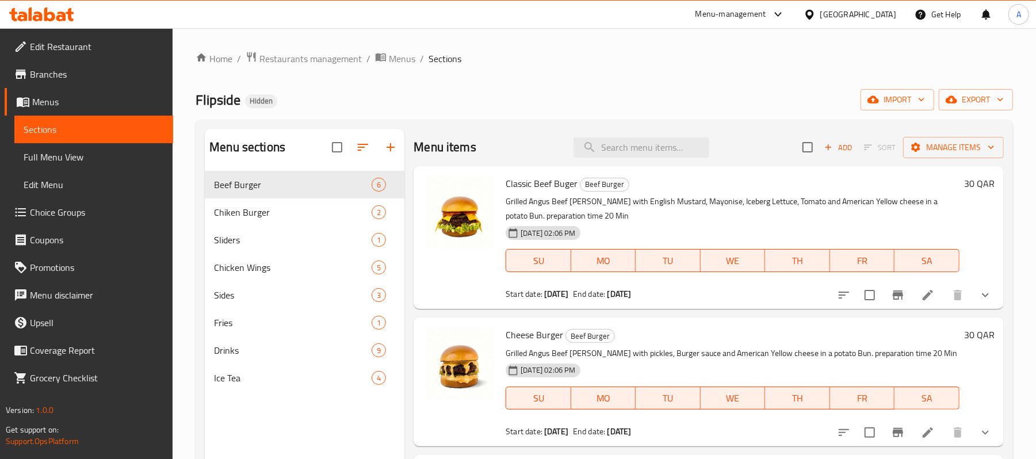
scroll to position [77, 0]
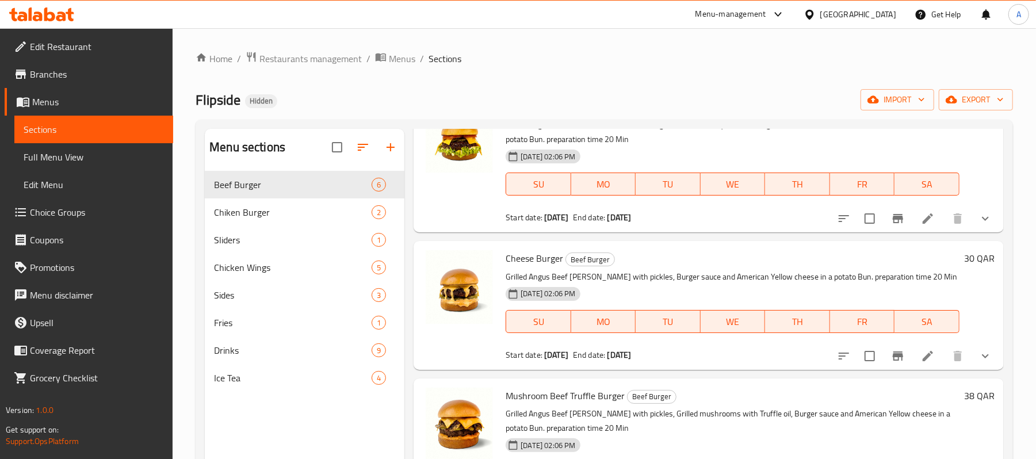
click at [983, 216] on button "show more" at bounding box center [986, 219] width 28 height 28
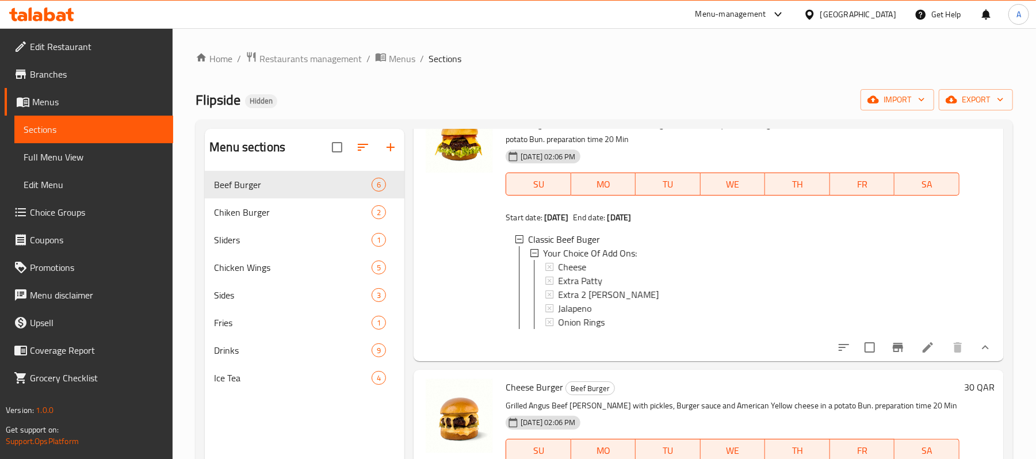
click at [921, 354] on icon at bounding box center [928, 348] width 14 height 14
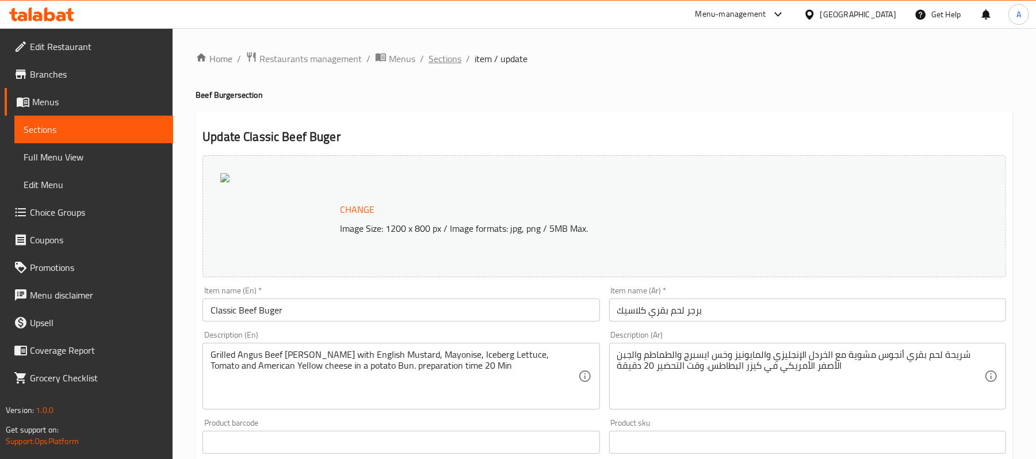
click at [438, 64] on span "Sections" at bounding box center [445, 59] width 33 height 14
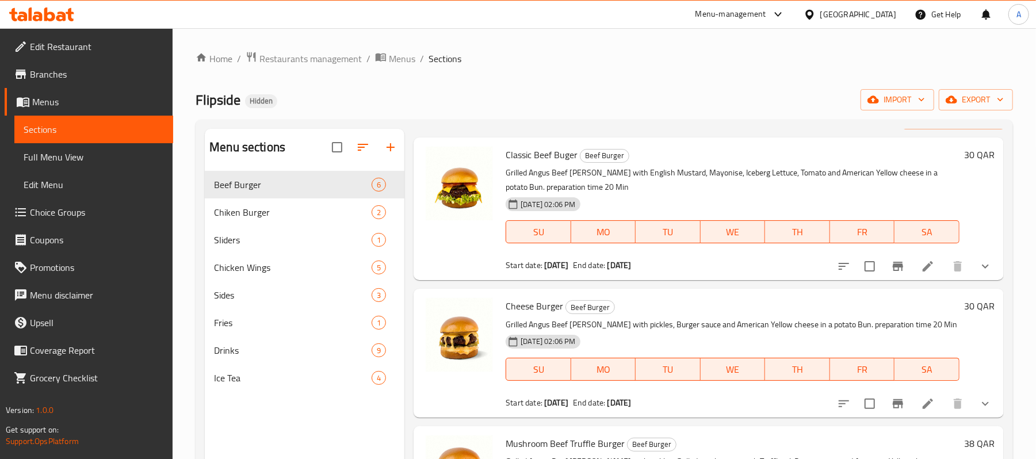
scroll to position [77, 0]
